Goal: Download file/media

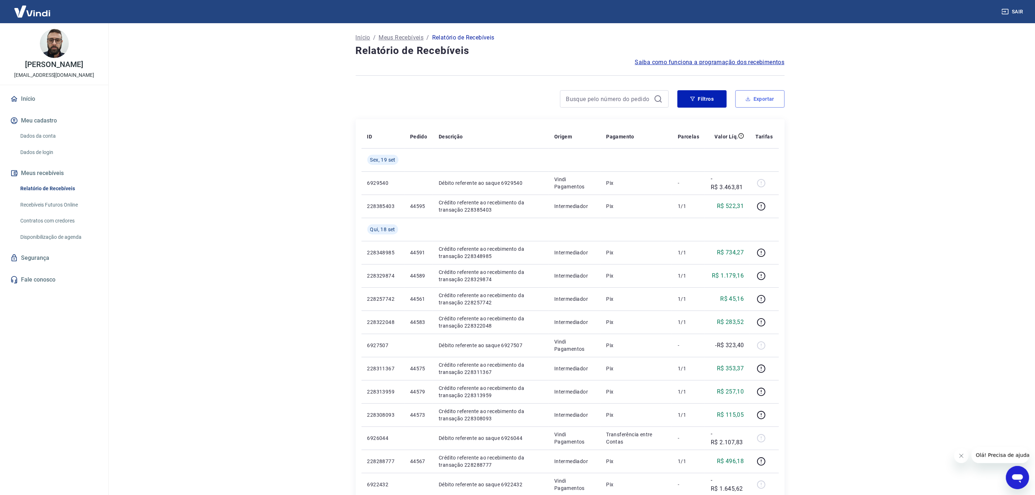
click at [742, 100] on button "Exportar" at bounding box center [760, 98] width 49 height 17
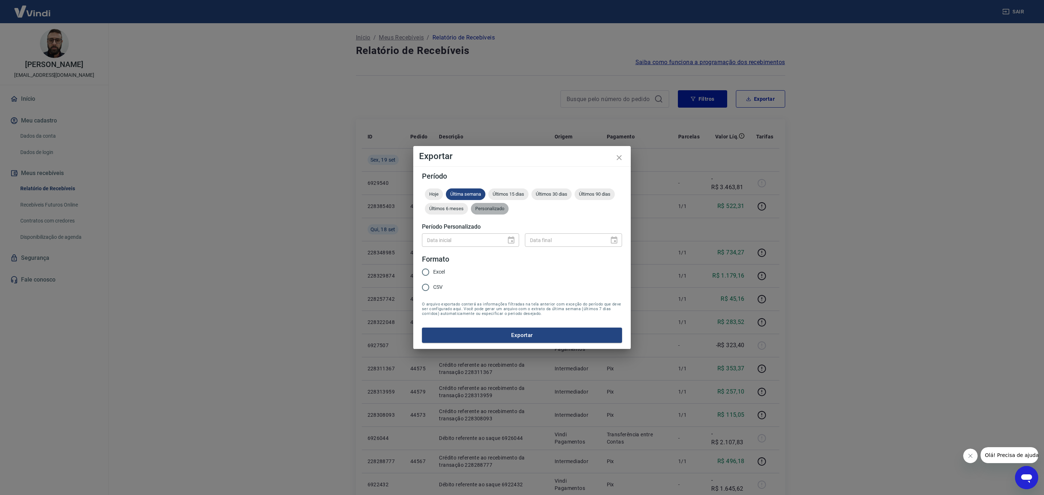
drag, startPoint x: 496, startPoint y: 212, endPoint x: 503, endPoint y: 230, distance: 19.2
click at [496, 212] on div "Personalizado" at bounding box center [490, 209] width 38 height 12
click at [505, 234] on div "Data inicial" at bounding box center [470, 239] width 97 height 13
type input "DD/MM/YYYY"
drag, startPoint x: 486, startPoint y: 241, endPoint x: 509, endPoint y: 247, distance: 23.1
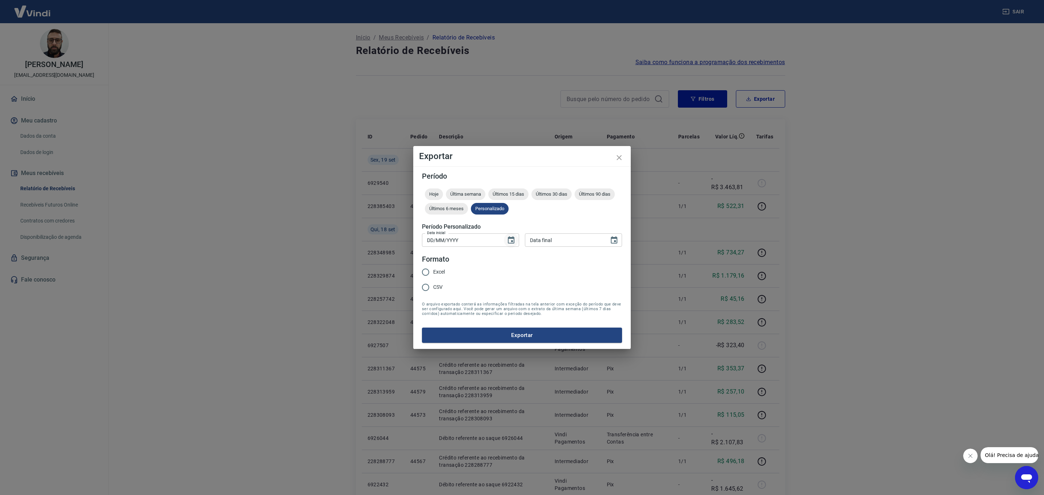
click at [489, 242] on input "DD/MM/YYYY" at bounding box center [461, 239] width 79 height 13
click at [512, 246] on button "Choose date" at bounding box center [511, 240] width 14 height 14
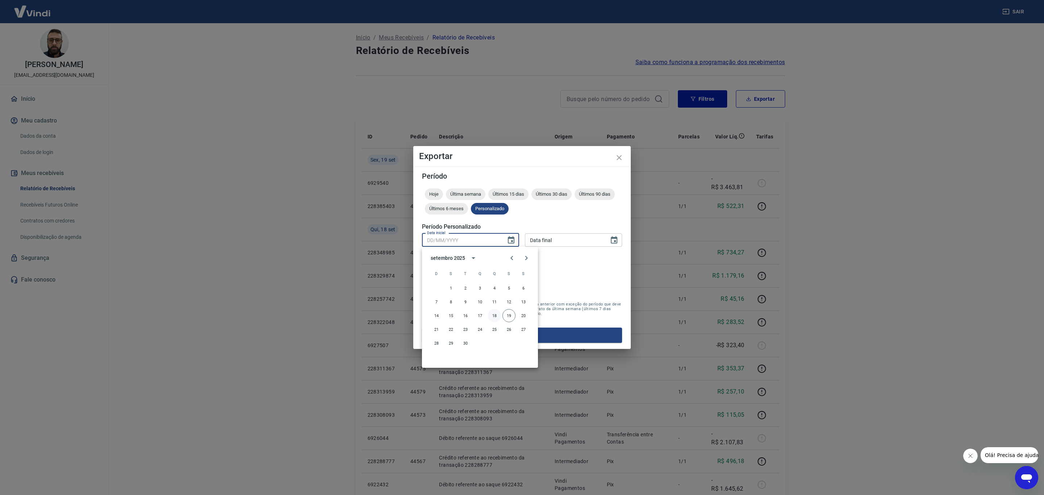
click at [492, 315] on button "18" at bounding box center [494, 315] width 13 height 13
type input "[DATE]"
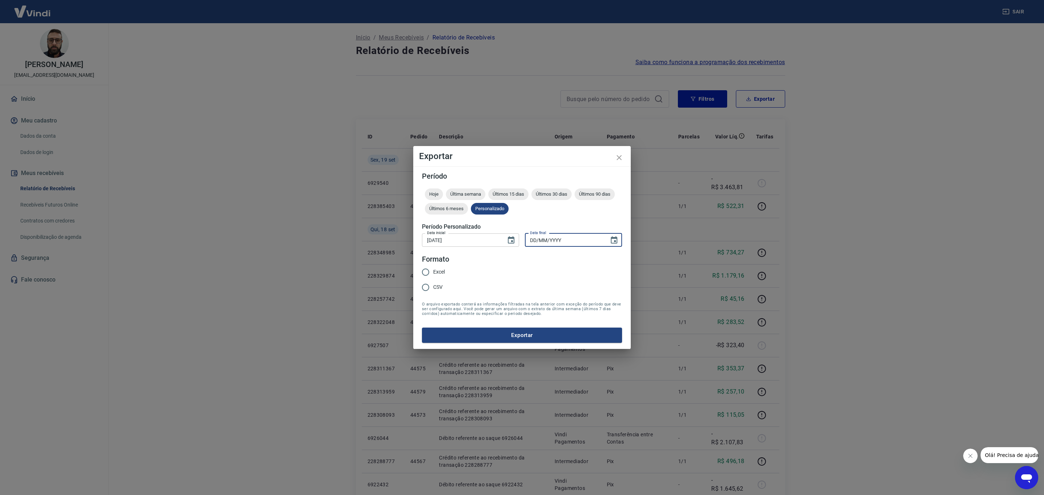
type input "DD/MM/YYYY"
click at [579, 244] on input "DD/MM/YYYY" at bounding box center [564, 239] width 79 height 13
click at [617, 239] on icon "Choose date" at bounding box center [614, 239] width 7 height 7
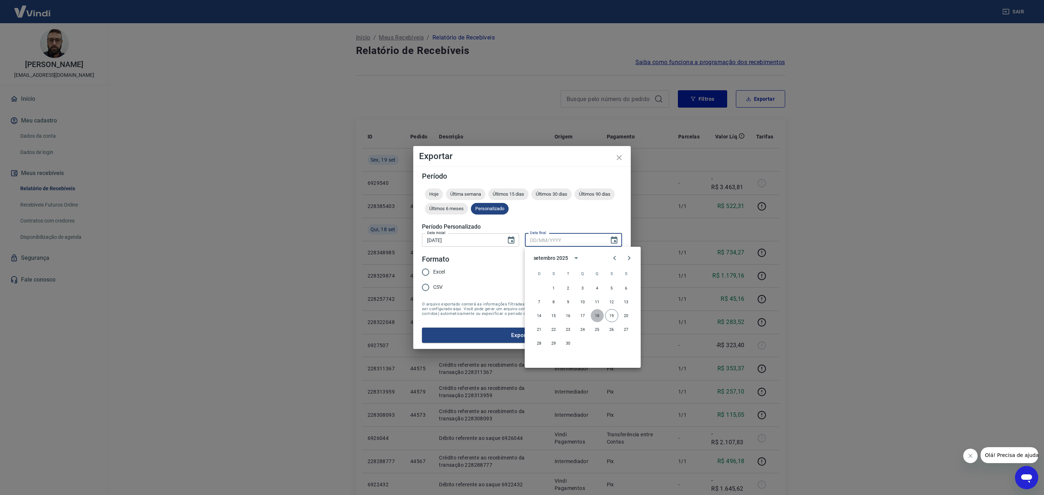
click at [597, 315] on button "18" at bounding box center [597, 315] width 13 height 13
type input "[DATE]"
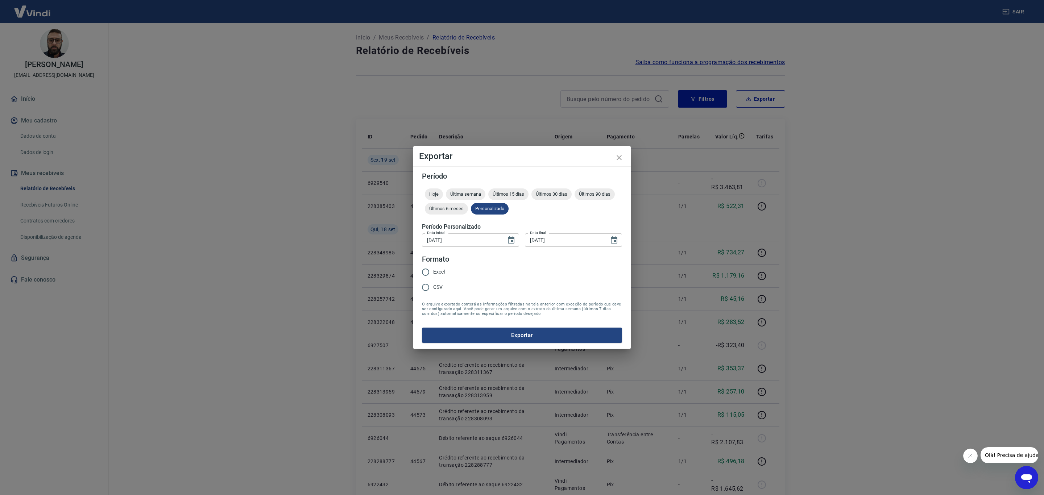
drag, startPoint x: 431, startPoint y: 267, endPoint x: 435, endPoint y: 267, distance: 4.0
click at [431, 267] on input "Excel" at bounding box center [425, 272] width 15 height 15
radio input "true"
click at [485, 327] on form "Período Hoje Última semana Últimos 15 dias Últimos 30 dias Últimos 90 dias Últi…" at bounding box center [522, 258] width 200 height 170
click at [497, 334] on button "Exportar" at bounding box center [522, 335] width 200 height 15
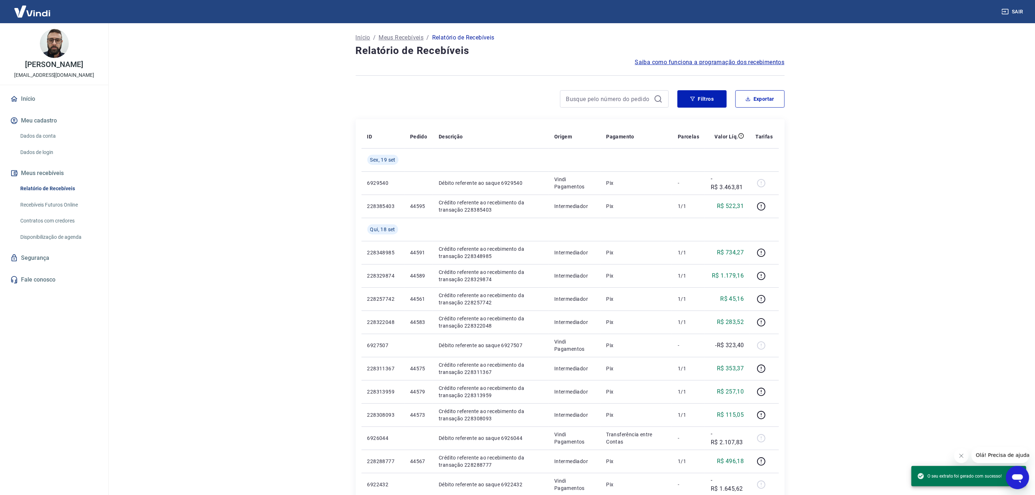
click at [587, 34] on div "Início / Meus Recebíveis / Relatório de Recebíveis" at bounding box center [570, 38] width 429 height 12
